Goal: Browse casually: Explore the website without a specific task or goal

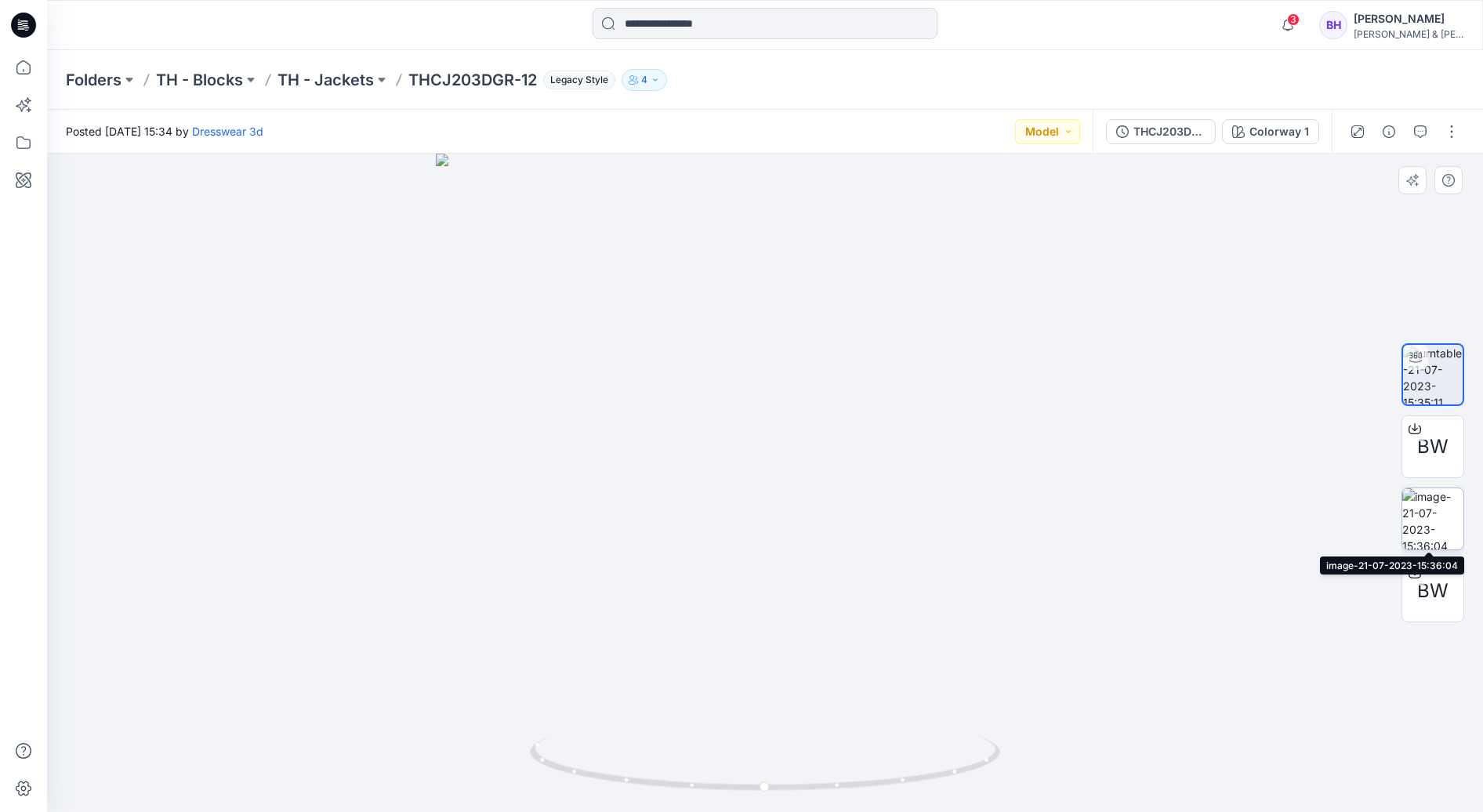
click at [1413, 521] on img at bounding box center [1433, 519] width 61 height 61
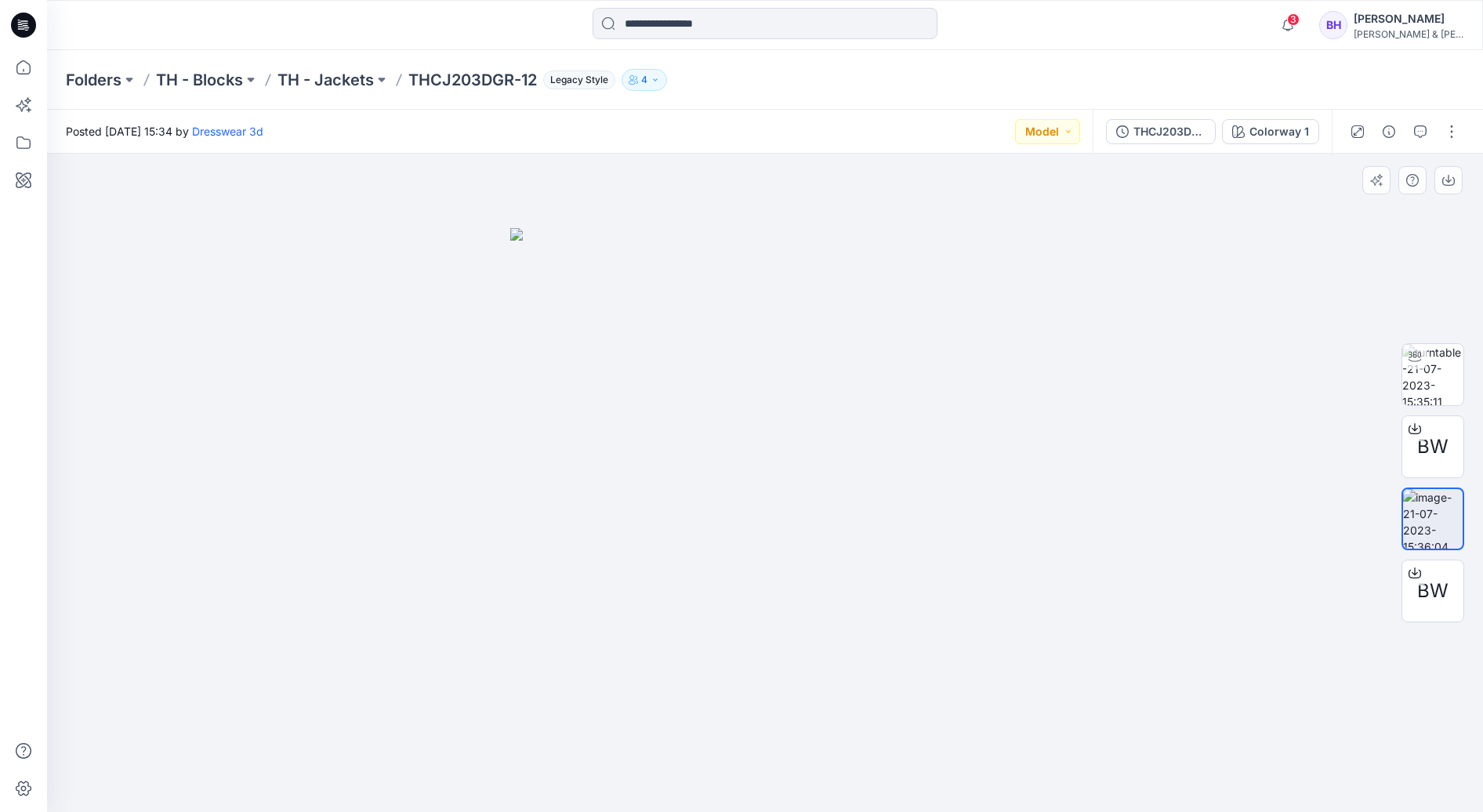
drag, startPoint x: 804, startPoint y: 415, endPoint x: 822, endPoint y: 449, distance: 38.5
click at [806, 415] on img at bounding box center [764, 520] width 509 height 584
drag, startPoint x: 823, startPoint y: 458, endPoint x: 772, endPoint y: 450, distance: 51.6
click at [772, 450] on img at bounding box center [764, 520] width 509 height 584
drag, startPoint x: 1365, startPoint y: 649, endPoint x: 1440, endPoint y: 545, distance: 128.2
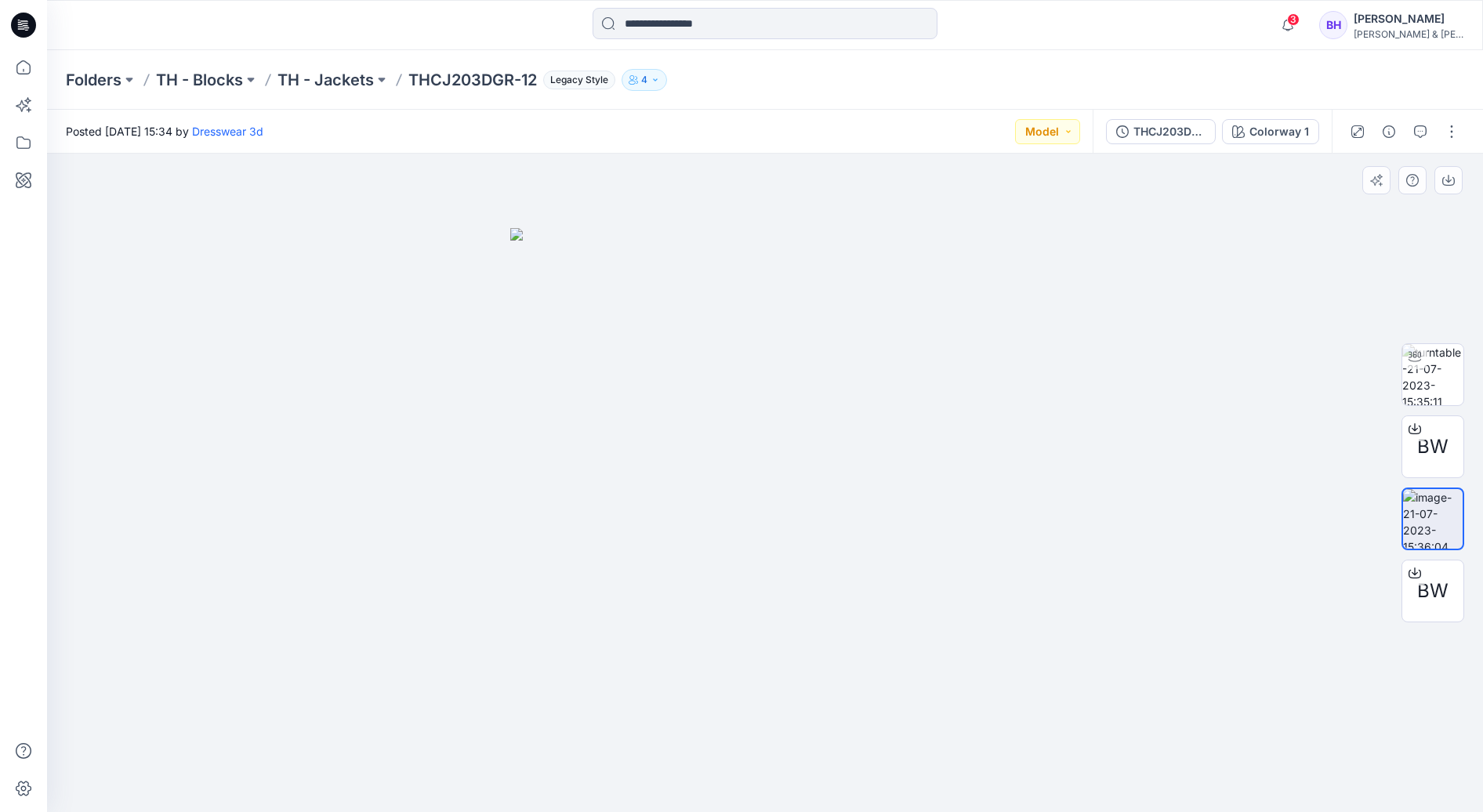
click at [1367, 647] on div at bounding box center [765, 483] width 1436 height 658
click at [1442, 514] on img at bounding box center [1433, 519] width 60 height 60
drag, startPoint x: 1346, startPoint y: 427, endPoint x: 1326, endPoint y: 433, distance: 20.9
click at [1346, 427] on div at bounding box center [765, 483] width 1436 height 658
click at [1440, 367] on img at bounding box center [1433, 375] width 61 height 61
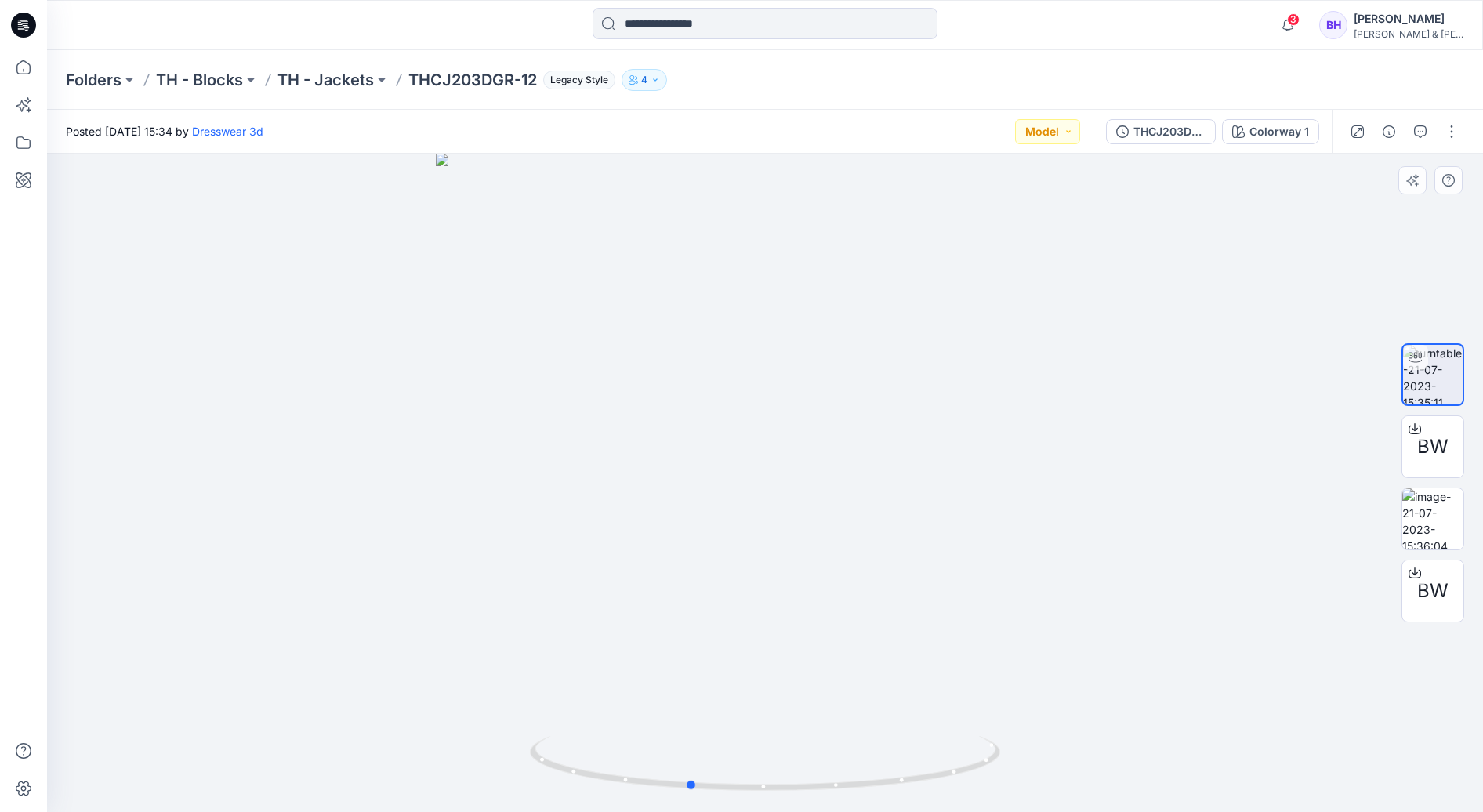
drag, startPoint x: 868, startPoint y: 608, endPoint x: 1361, endPoint y: 523, distance: 500.3
click at [793, 591] on div at bounding box center [765, 483] width 1436 height 658
click at [1423, 514] on img at bounding box center [1433, 519] width 61 height 61
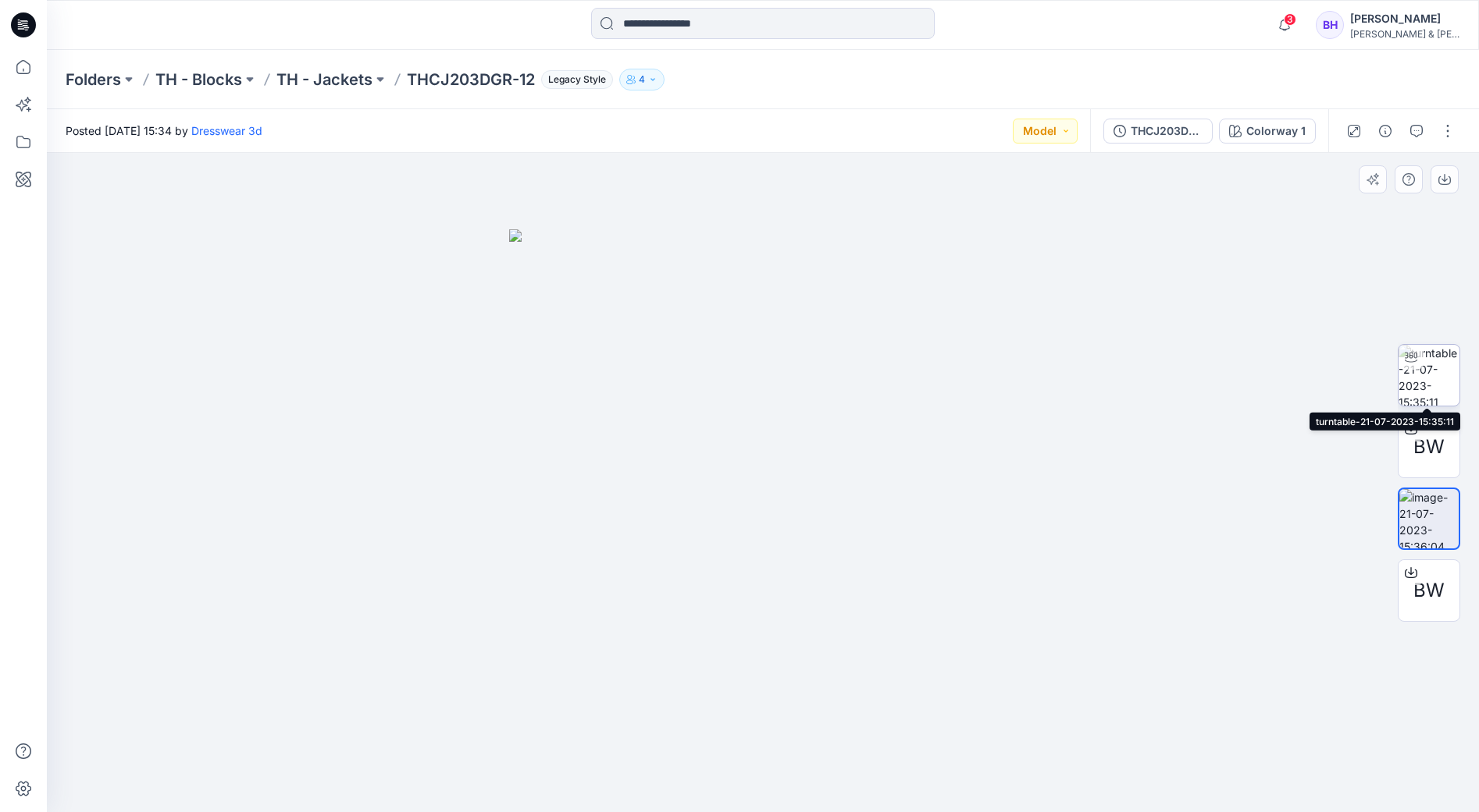
click at [1445, 374] on img at bounding box center [1429, 375] width 61 height 61
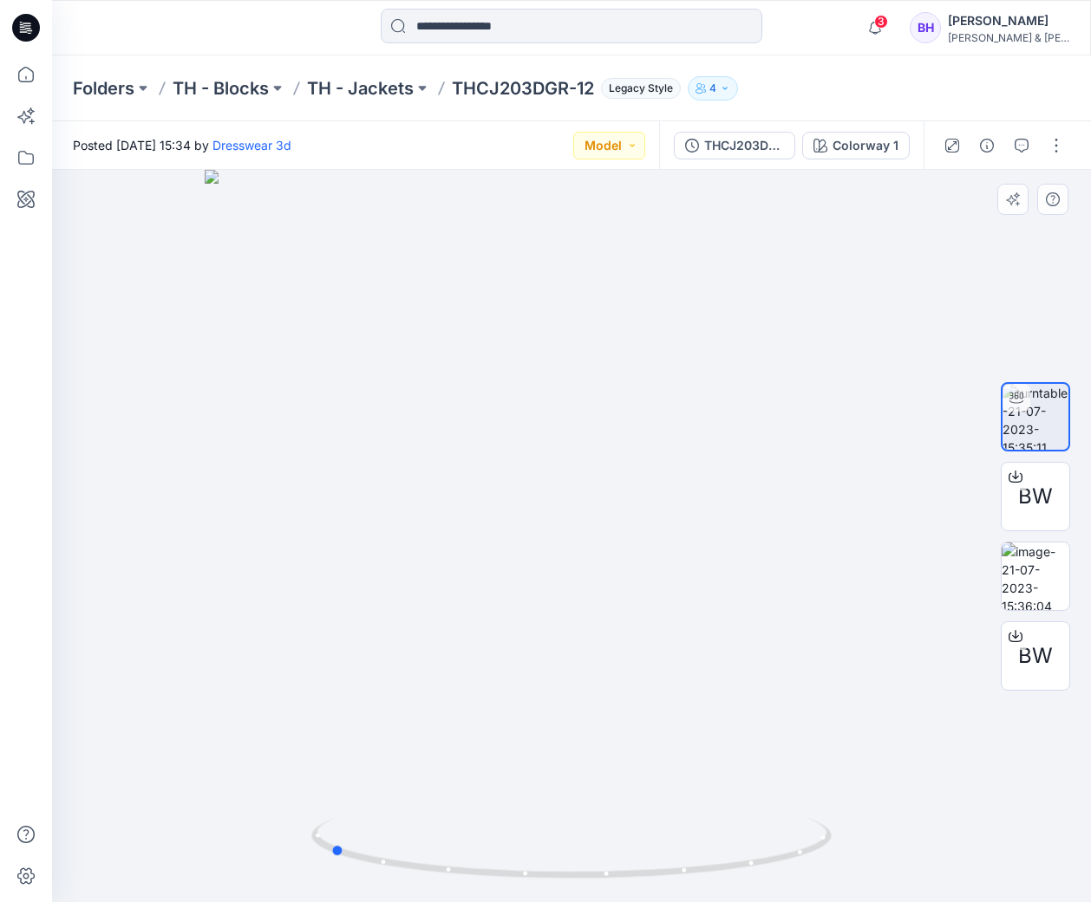
drag, startPoint x: 806, startPoint y: 583, endPoint x: 564, endPoint y: 598, distance: 242.3
click at [564, 598] on div at bounding box center [571, 536] width 1039 height 733
drag, startPoint x: 572, startPoint y: 713, endPoint x: 563, endPoint y: 693, distance: 22.5
click at [563, 693] on div at bounding box center [571, 536] width 1039 height 733
click at [1027, 583] on img at bounding box center [1035, 577] width 68 height 68
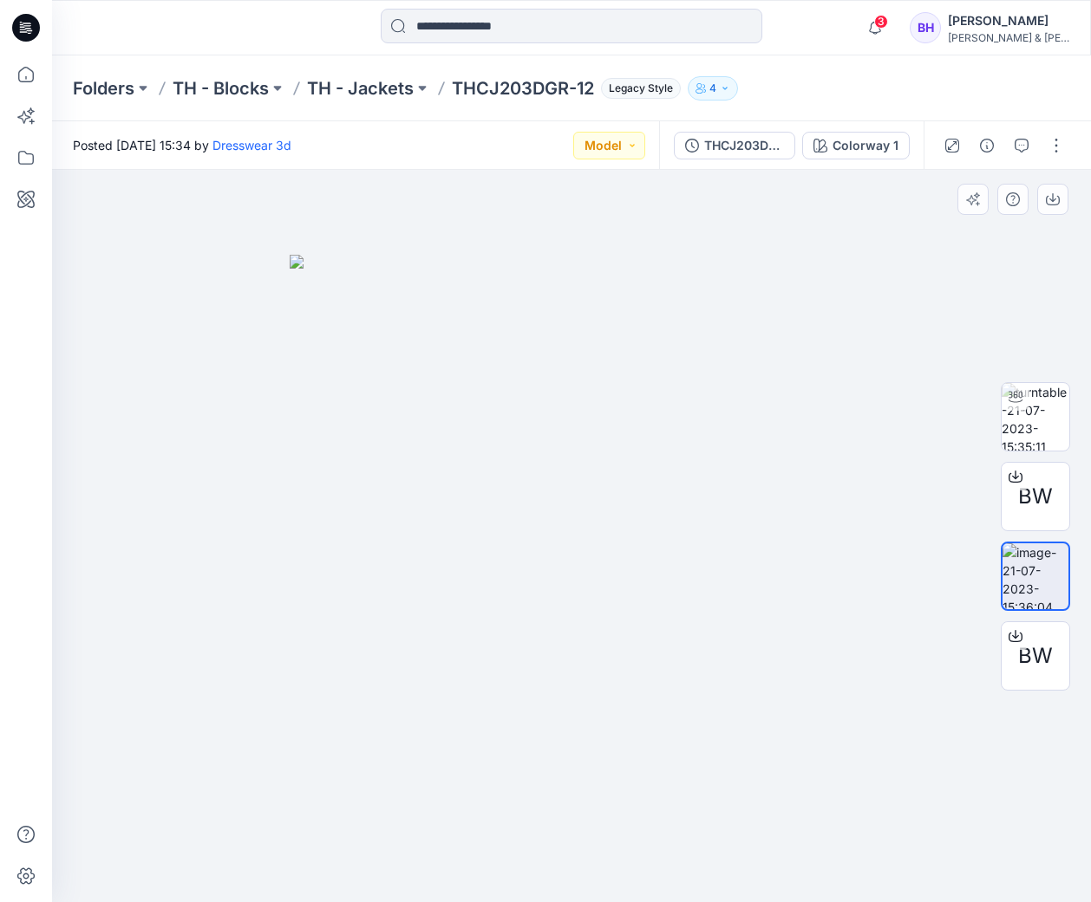
drag, startPoint x: 570, startPoint y: 469, endPoint x: 580, endPoint y: 400, distance: 69.1
click at [580, 400] on img at bounding box center [571, 579] width 563 height 648
click at [1042, 655] on span "BW" at bounding box center [1035, 656] width 35 height 31
click at [1027, 491] on span "BW" at bounding box center [1035, 496] width 35 height 31
